Goal: Check status

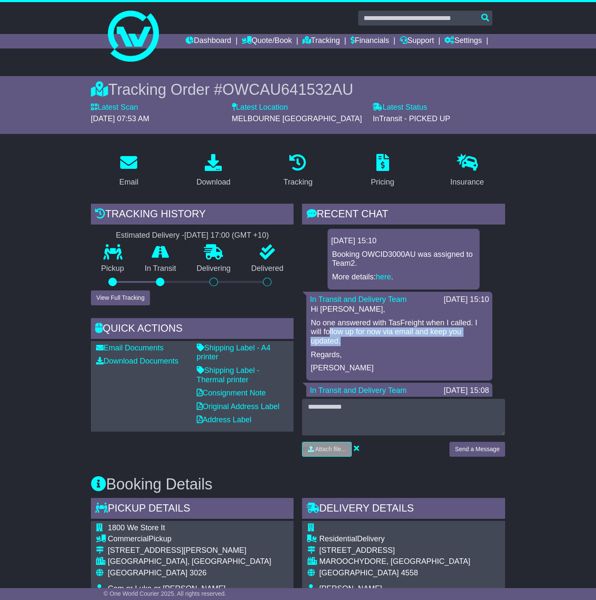
drag, startPoint x: 329, startPoint y: 332, endPoint x: 456, endPoint y: 340, distance: 127.8
click at [456, 340] on p "No one answered with TasFreight when I called. I will follow up for now via ema…" at bounding box center [400, 332] width 178 height 28
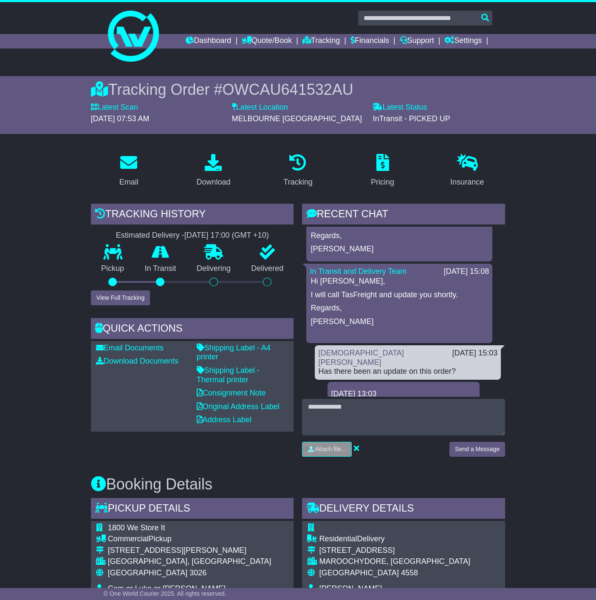
scroll to position [126, 0]
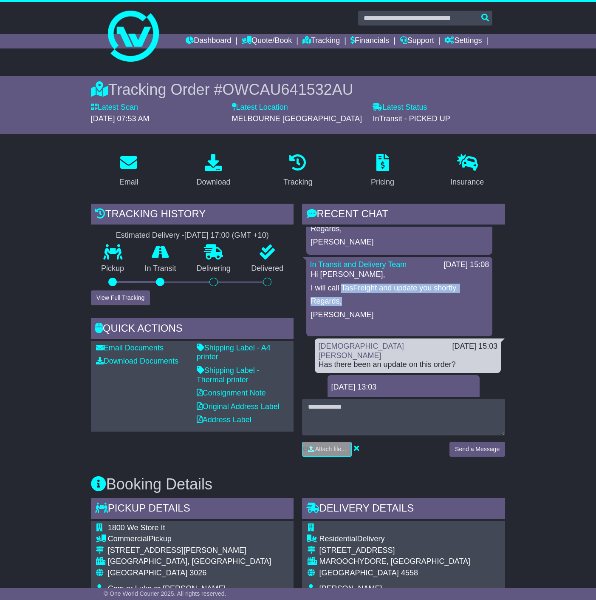
drag, startPoint x: 343, startPoint y: 286, endPoint x: 445, endPoint y: 295, distance: 102.9
click at [445, 295] on div "Hi [PERSON_NAME], I will call [PERSON_NAME] and update you shortly. Regards, [P…" at bounding box center [399, 301] width 179 height 63
click at [445, 297] on p "Regards," at bounding box center [400, 301] width 178 height 9
